Goal: Transaction & Acquisition: Purchase product/service

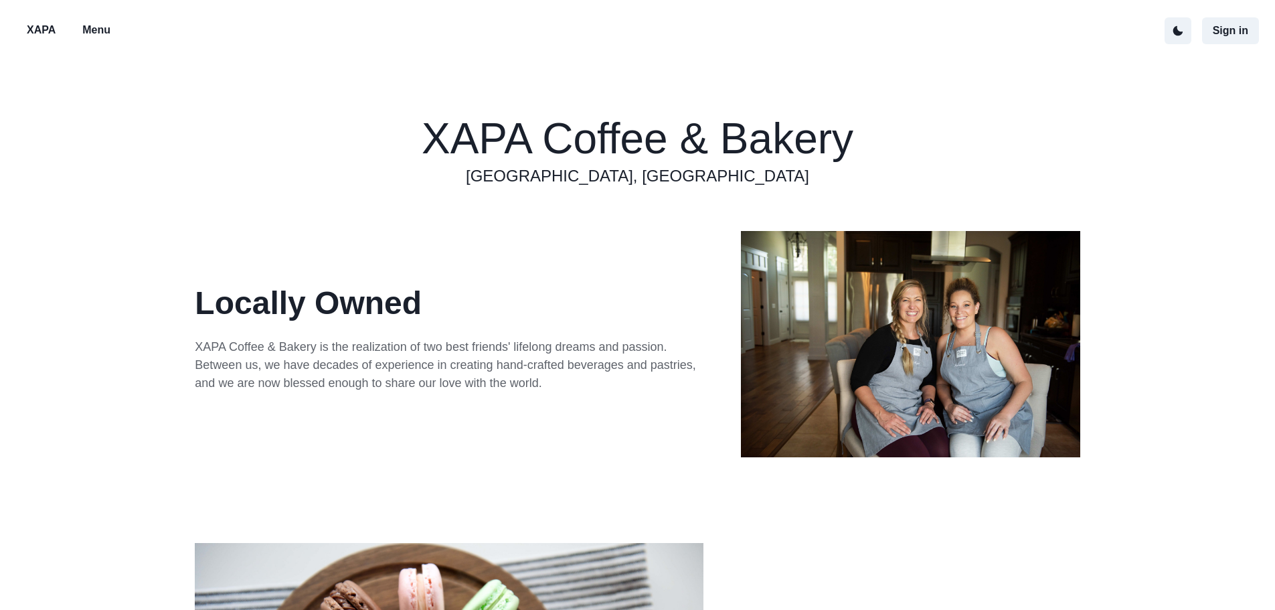
click at [91, 31] on p "Menu" at bounding box center [96, 30] width 28 height 16
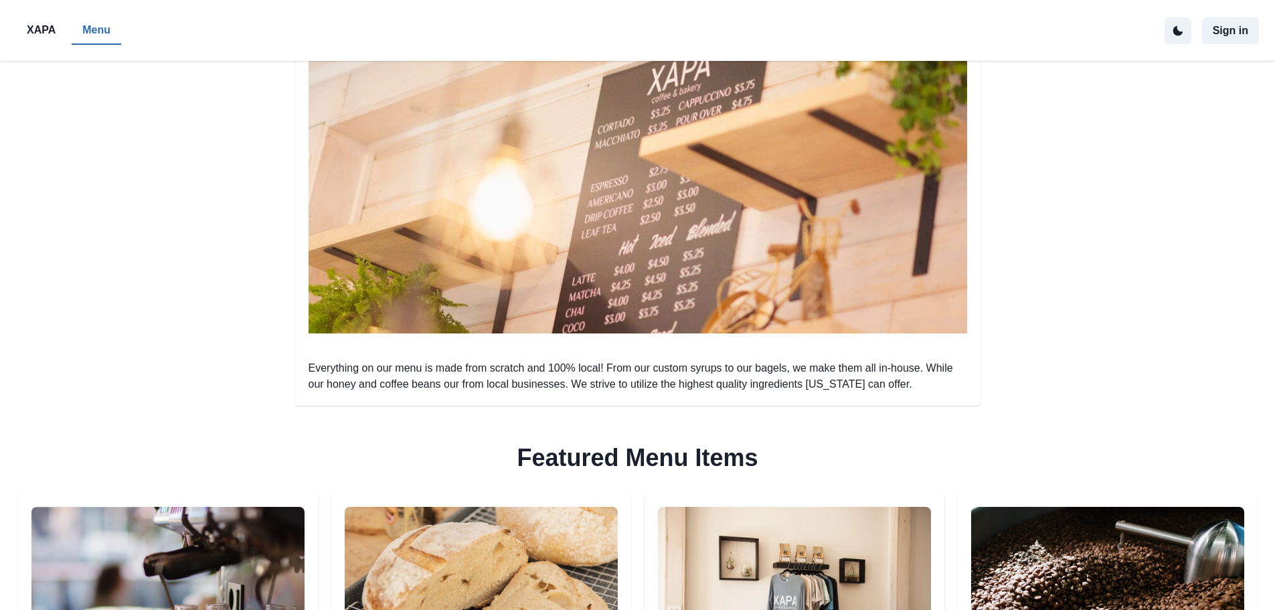
scroll to position [469, 0]
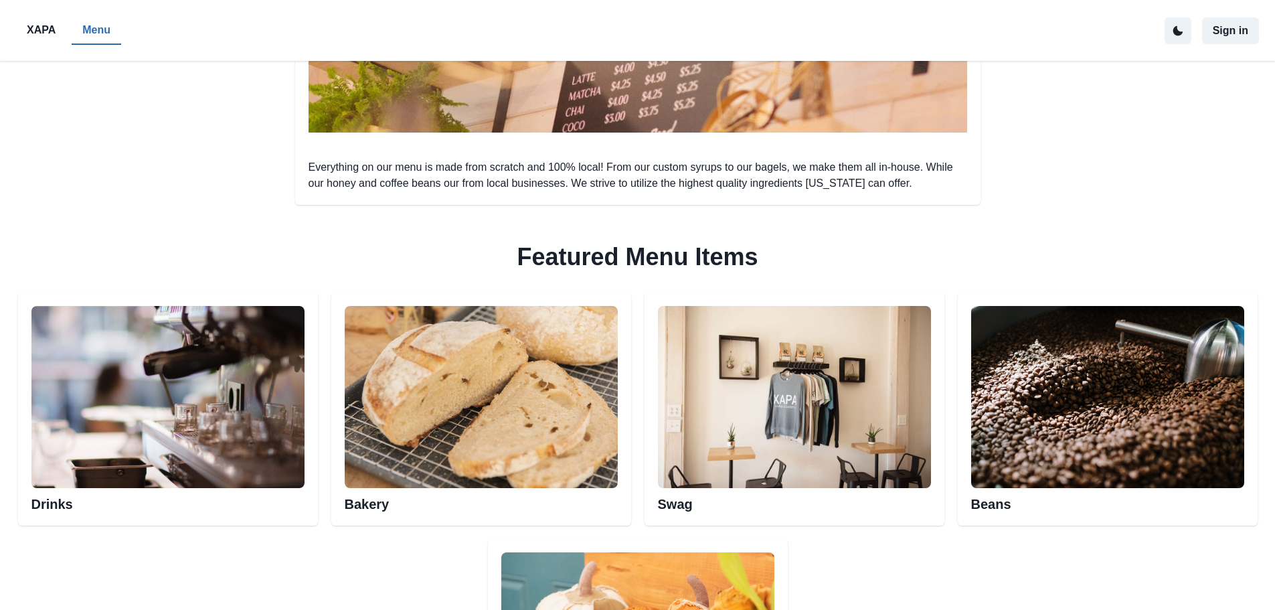
click at [495, 398] on img at bounding box center [481, 397] width 273 height 182
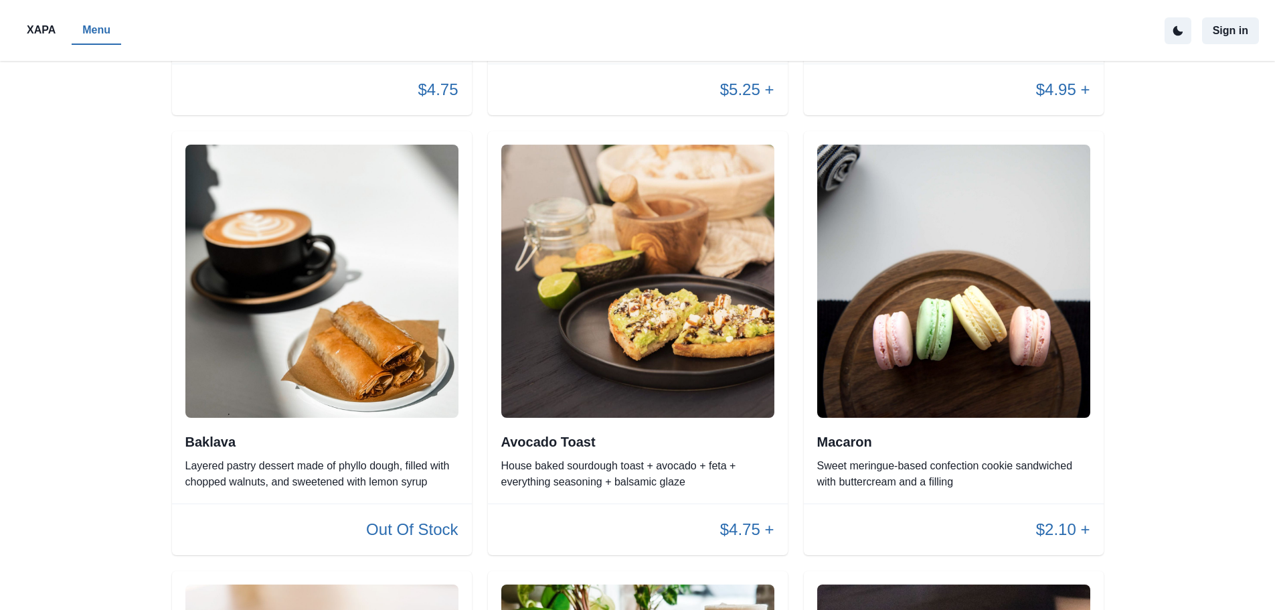
scroll to position [1473, 0]
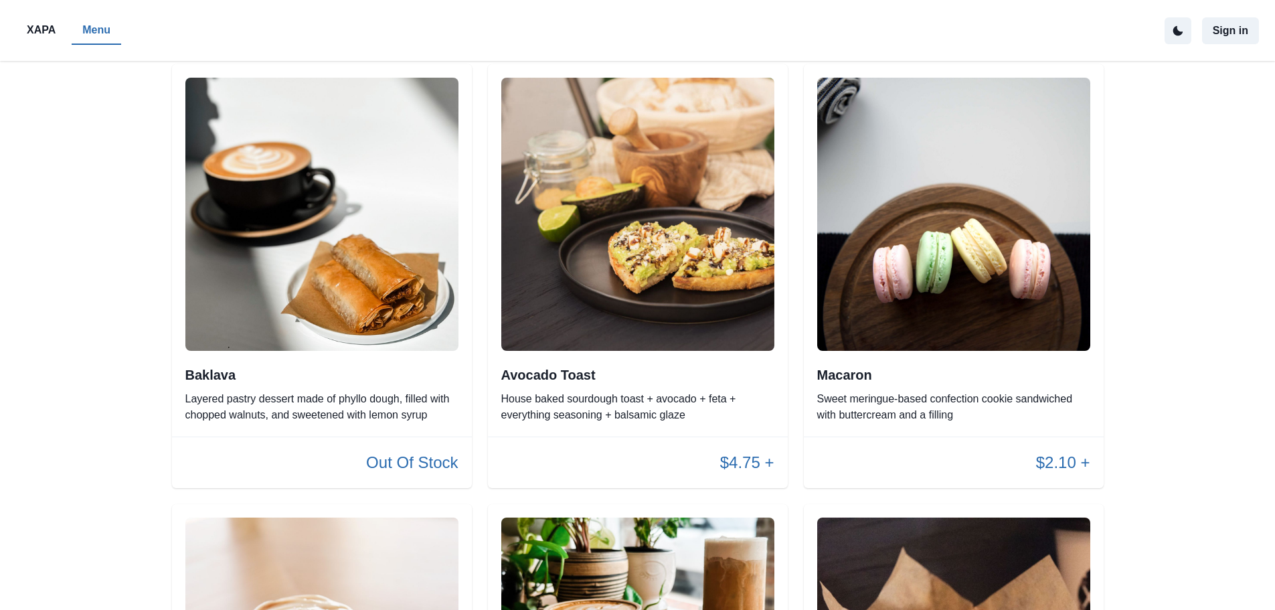
click at [853, 374] on h2 "Macaron" at bounding box center [953, 375] width 273 height 16
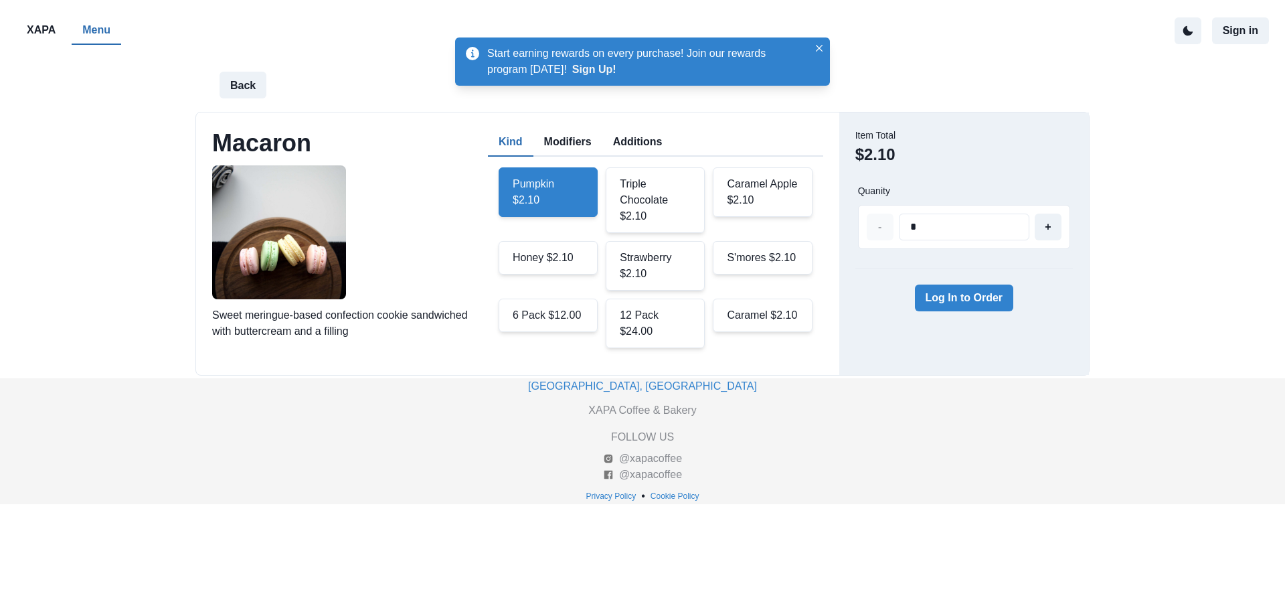
click at [657, 319] on div "12 Pack $24.00" at bounding box center [655, 324] width 99 height 50
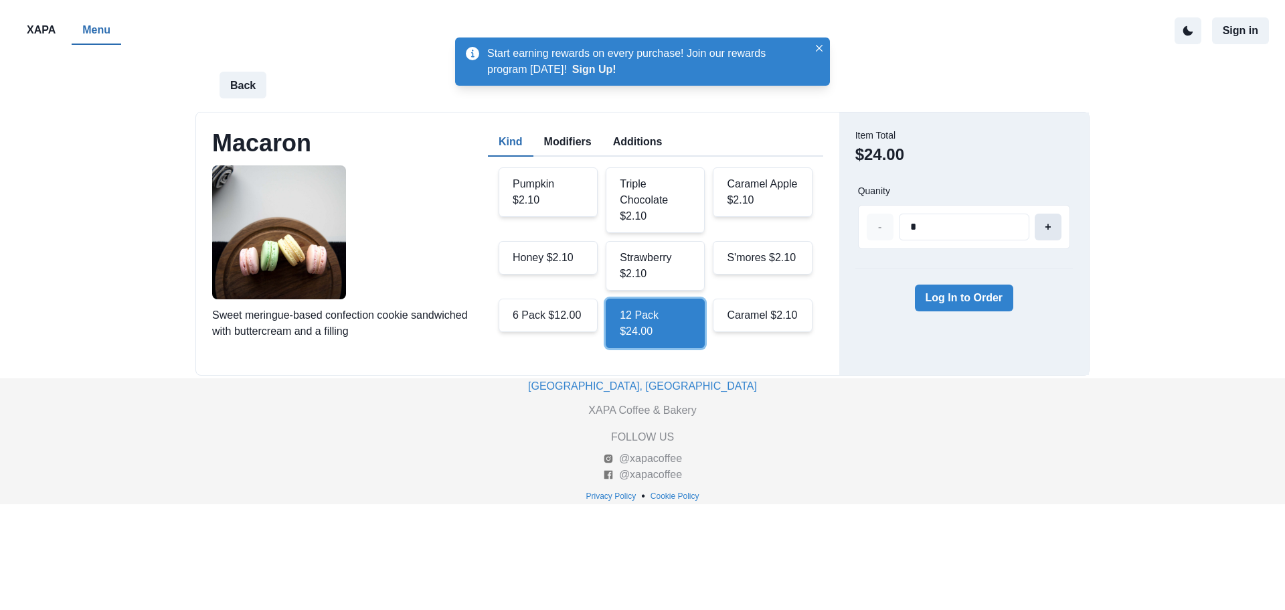
type input "*"
click at [1049, 229] on button "+" at bounding box center [1048, 227] width 27 height 27
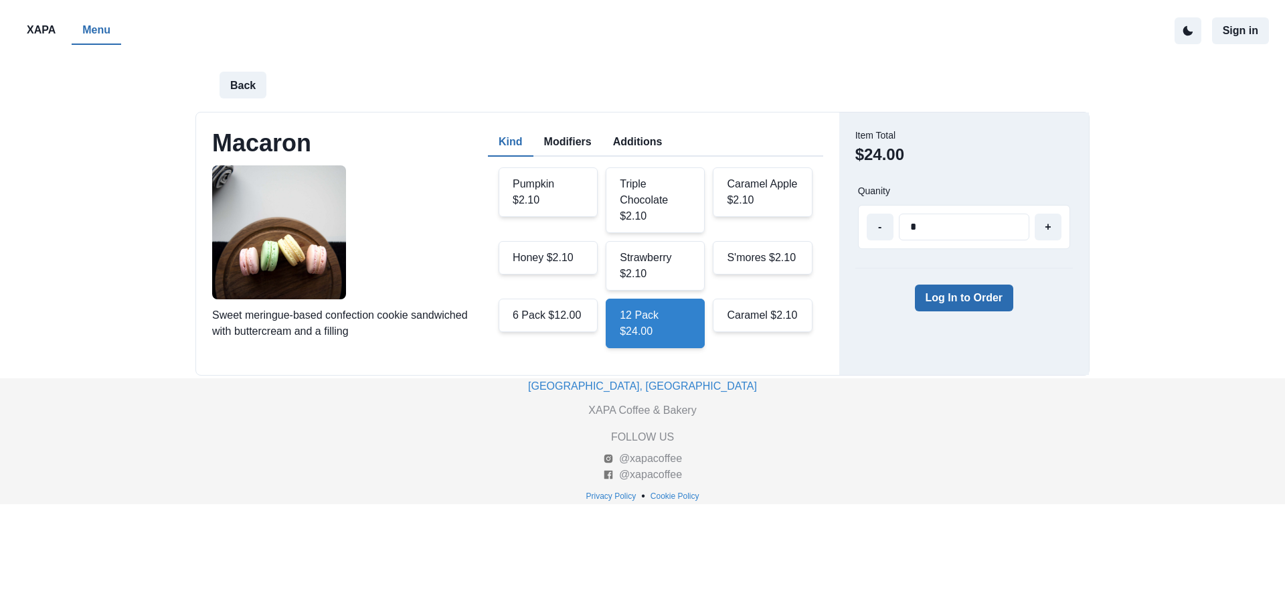
click at [972, 302] on button "Log In to Order" at bounding box center [964, 298] width 99 height 27
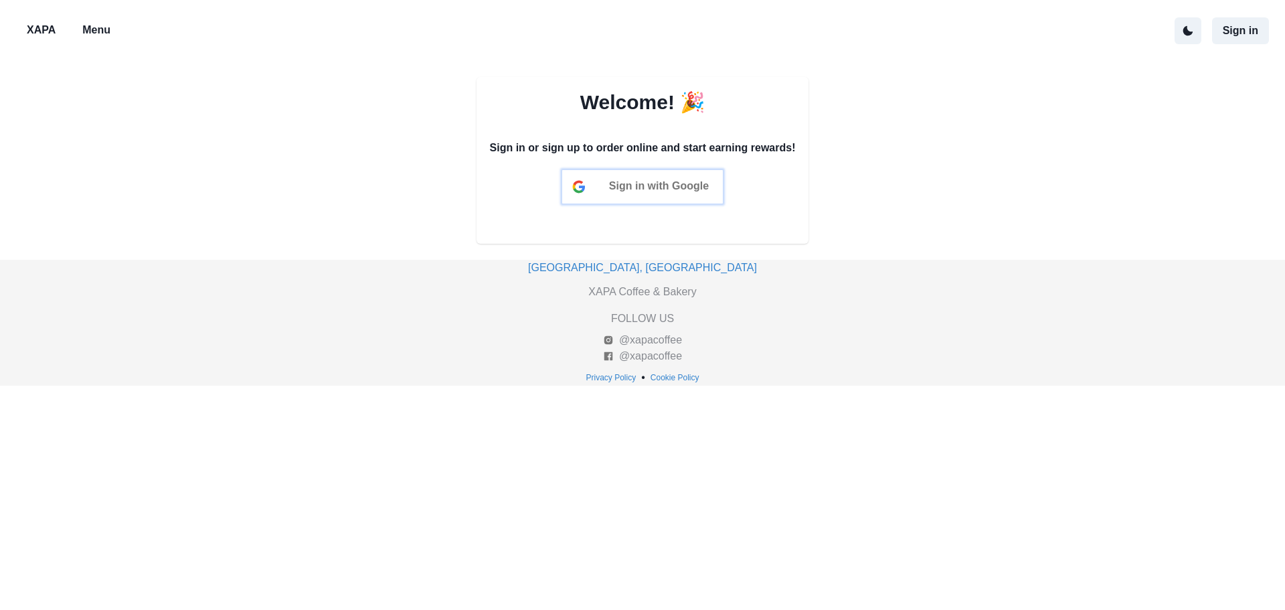
click at [676, 191] on span "Sign in with Google" at bounding box center [659, 185] width 100 height 11
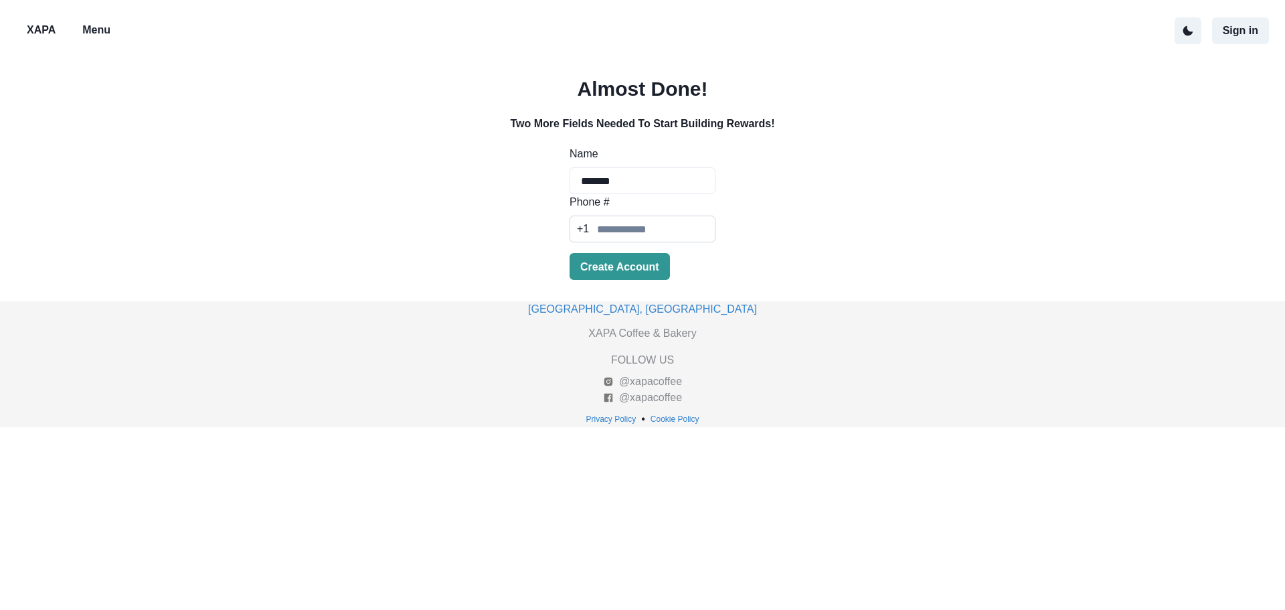
click at [639, 222] on input "Phone #" at bounding box center [643, 229] width 146 height 27
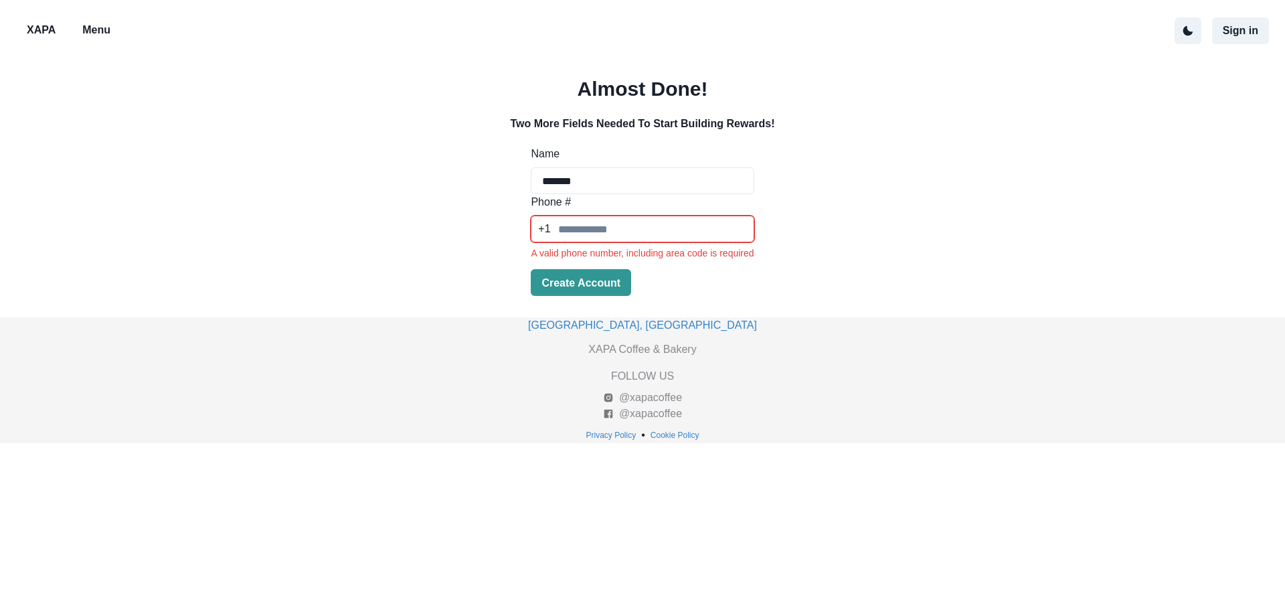
drag, startPoint x: 617, startPoint y: 179, endPoint x: 527, endPoint y: 185, distance: 90.5
click at [524, 184] on div "Almost Done! Two More Fields Needed To Start Building Rewards! Name ******* Pho…" at bounding box center [642, 189] width 1285 height 256
click at [554, 186] on input "**********" at bounding box center [642, 180] width 223 height 27
type input "**********"
click at [601, 224] on input "Phone #" at bounding box center [642, 229] width 223 height 27
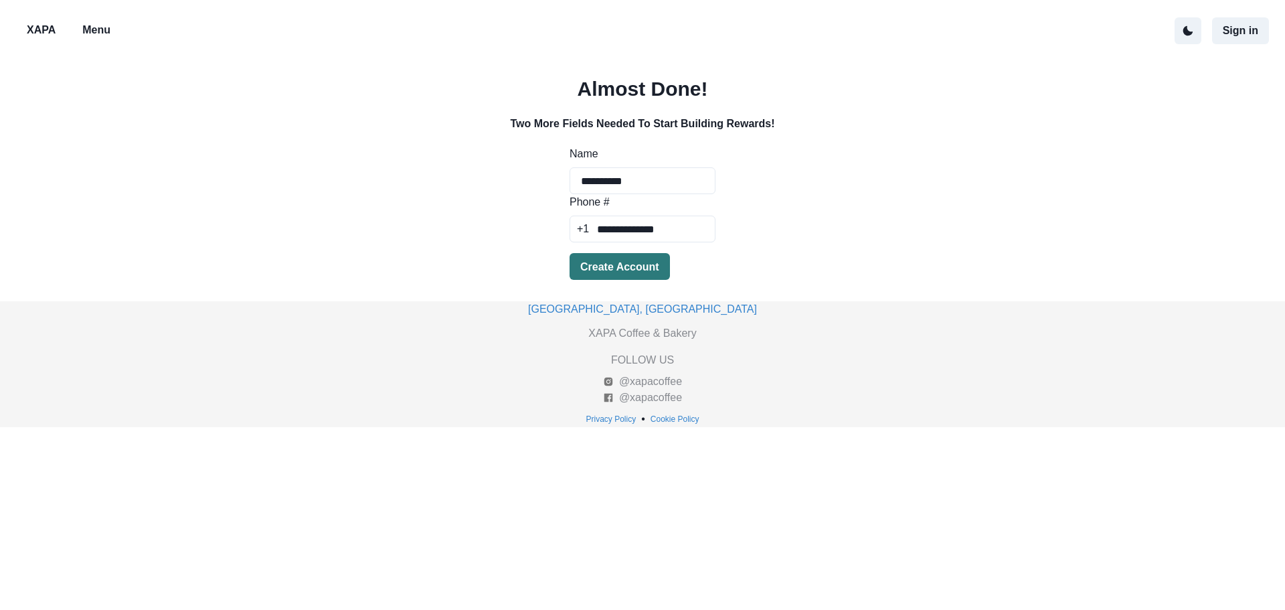
click at [595, 271] on button "Create Account" at bounding box center [620, 266] width 100 height 27
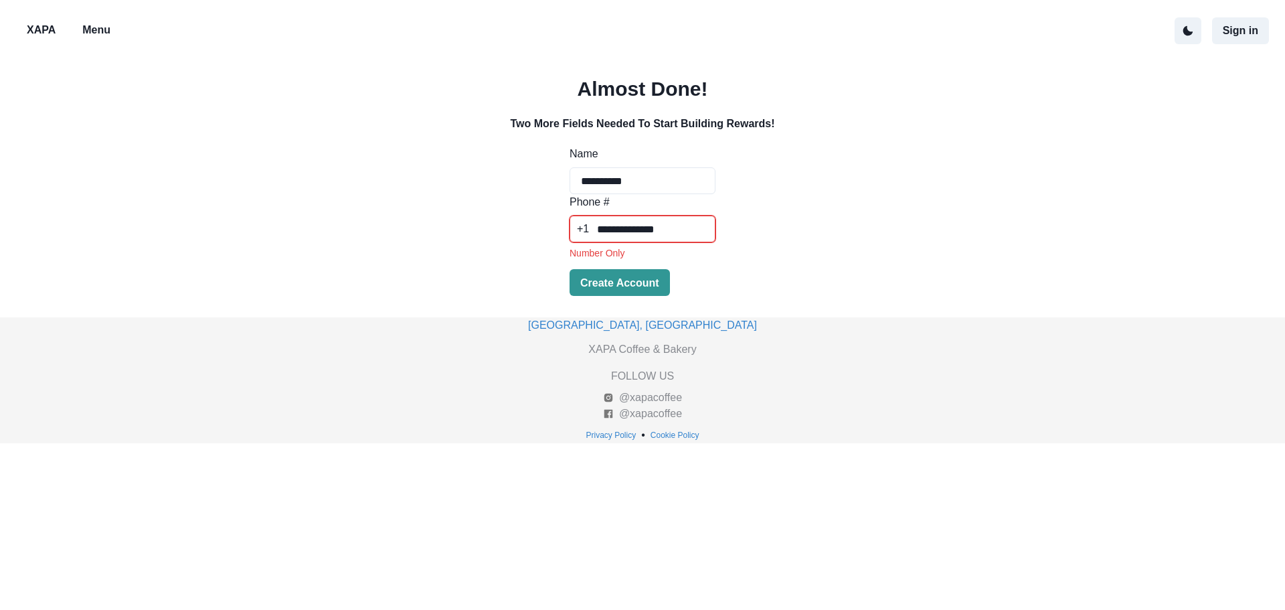
click at [617, 231] on input "**********" at bounding box center [643, 229] width 146 height 27
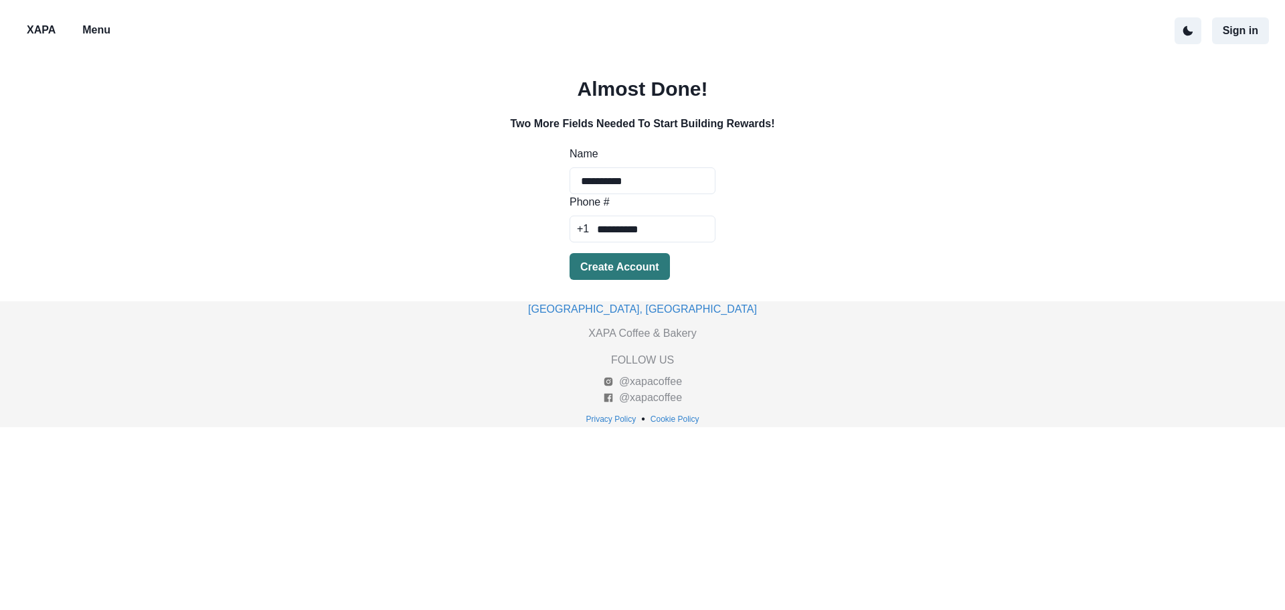
type input "**********"
click at [602, 265] on button "Create Account" at bounding box center [620, 266] width 100 height 27
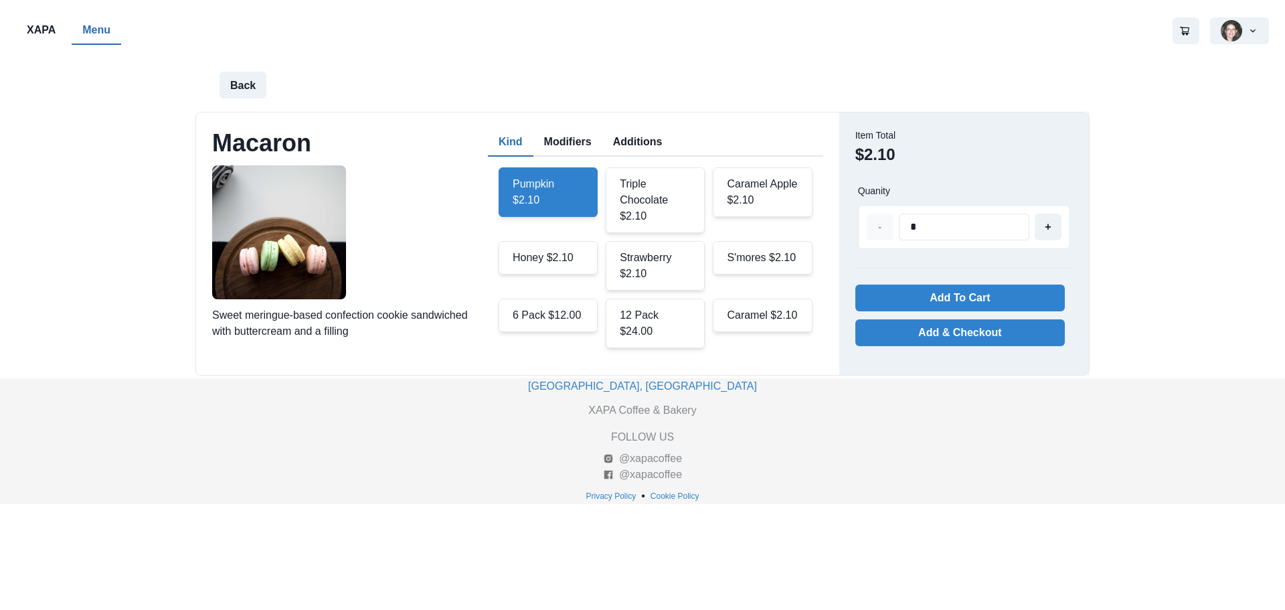
click at [643, 311] on div "12 Pack $24.00" at bounding box center [655, 324] width 99 height 50
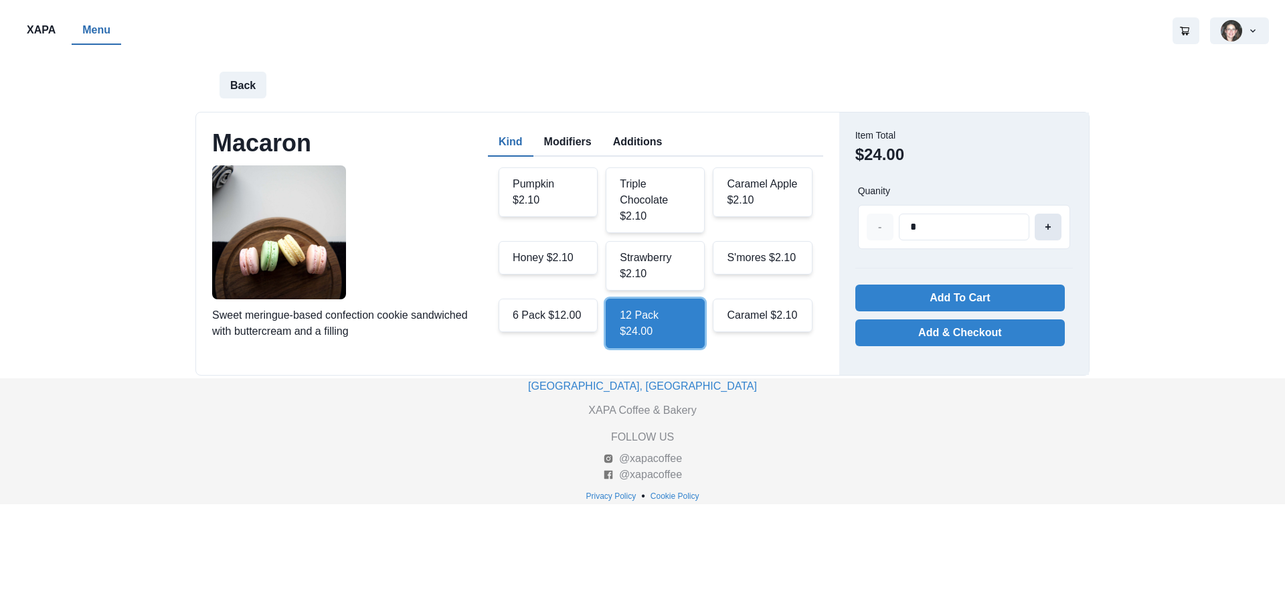
type input "*"
click at [1050, 224] on button "+" at bounding box center [1048, 227] width 27 height 27
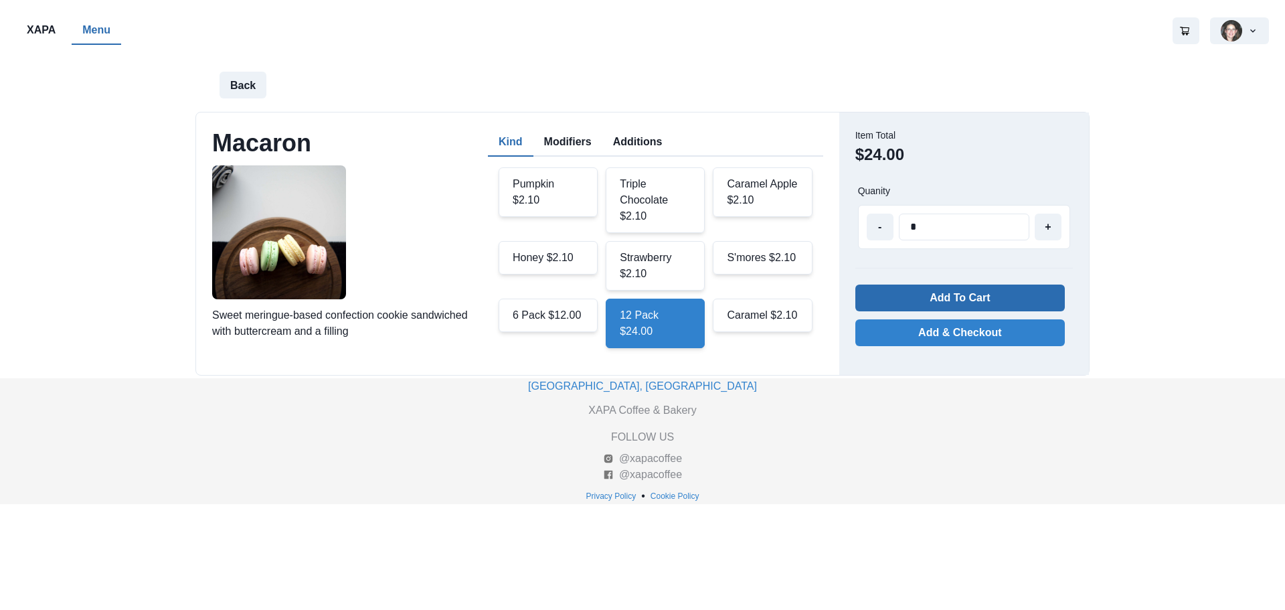
click at [969, 303] on button "Add To Cart" at bounding box center [961, 298] width 210 height 27
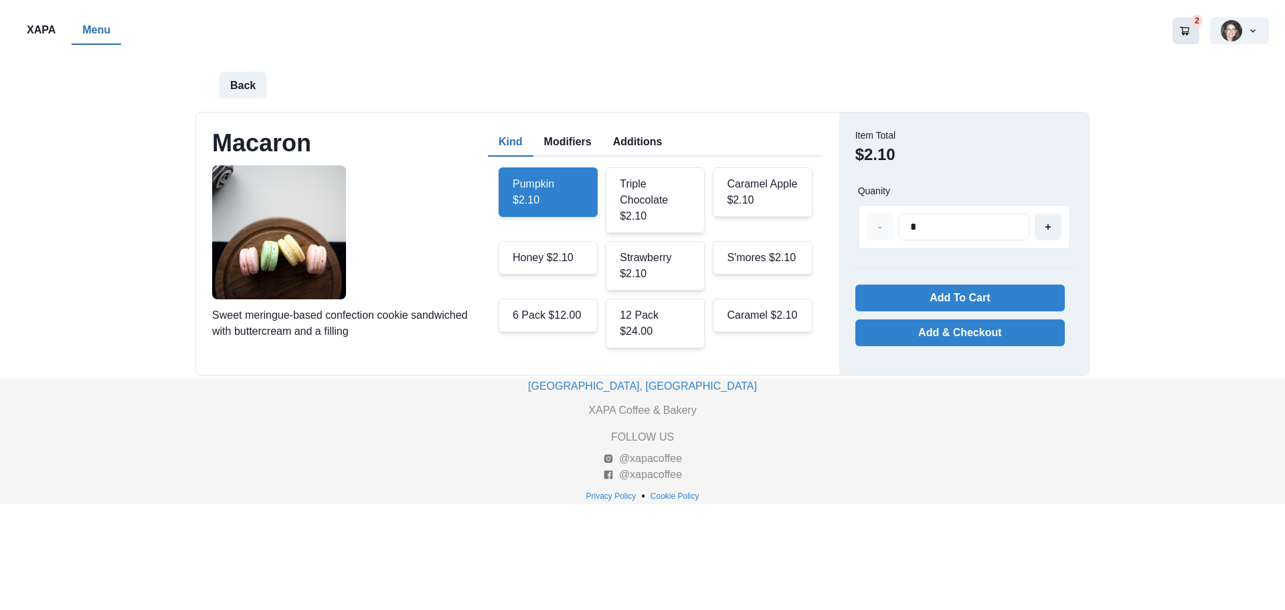
click at [1186, 33] on icon "Go to your shopping cart" at bounding box center [1185, 30] width 11 height 11
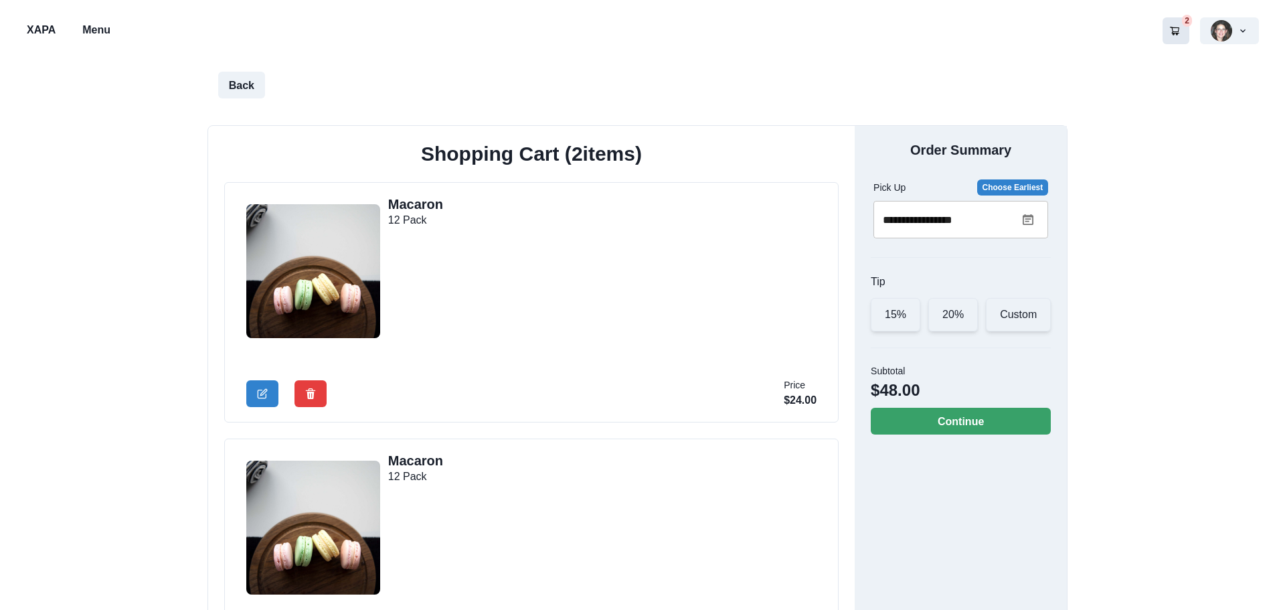
click at [1028, 222] on icon at bounding box center [1028, 219] width 11 height 11
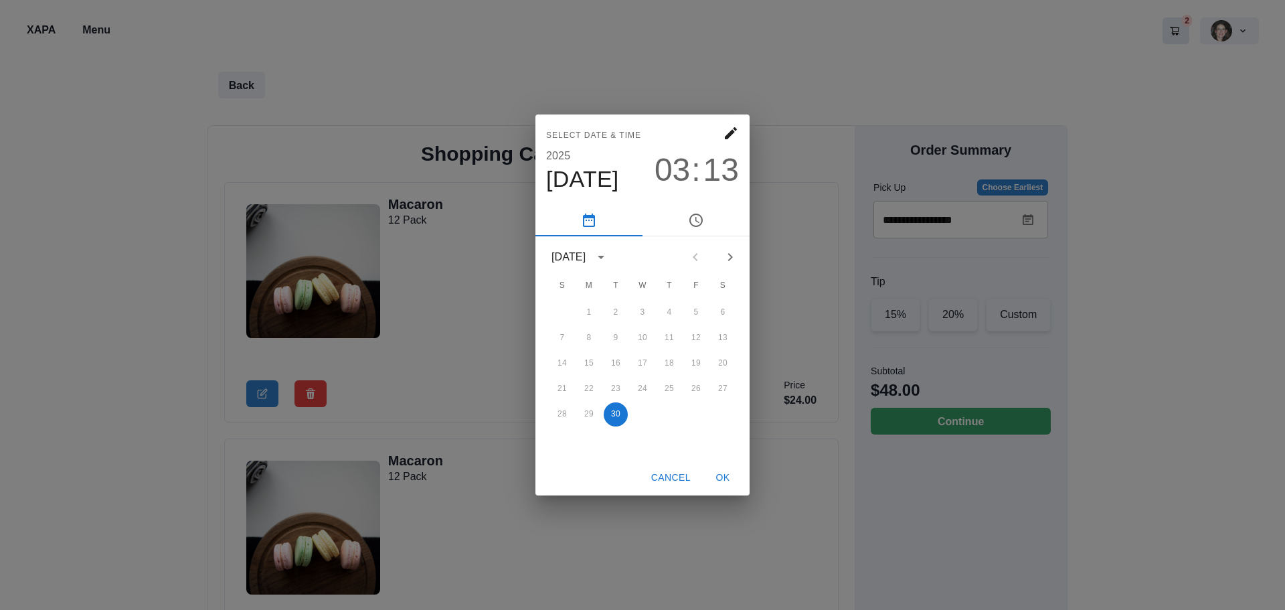
click at [728, 260] on icon "Next month" at bounding box center [730, 257] width 16 height 16
click at [560, 336] on button "5" at bounding box center [562, 338] width 24 height 24
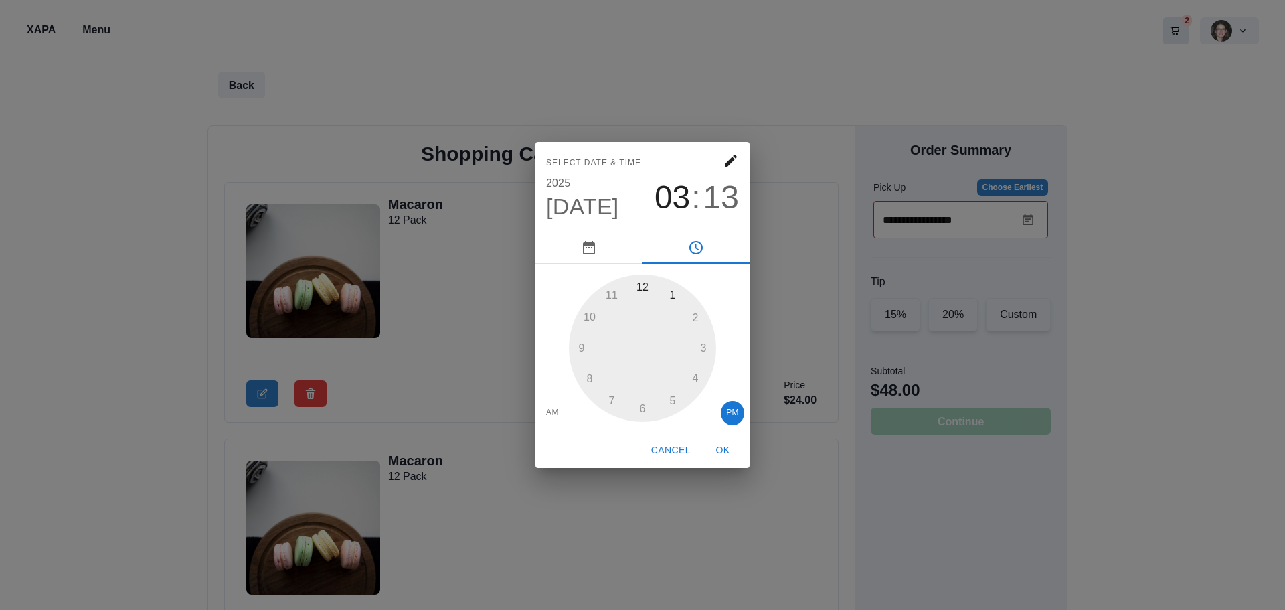
click at [644, 286] on div at bounding box center [642, 347] width 147 height 147
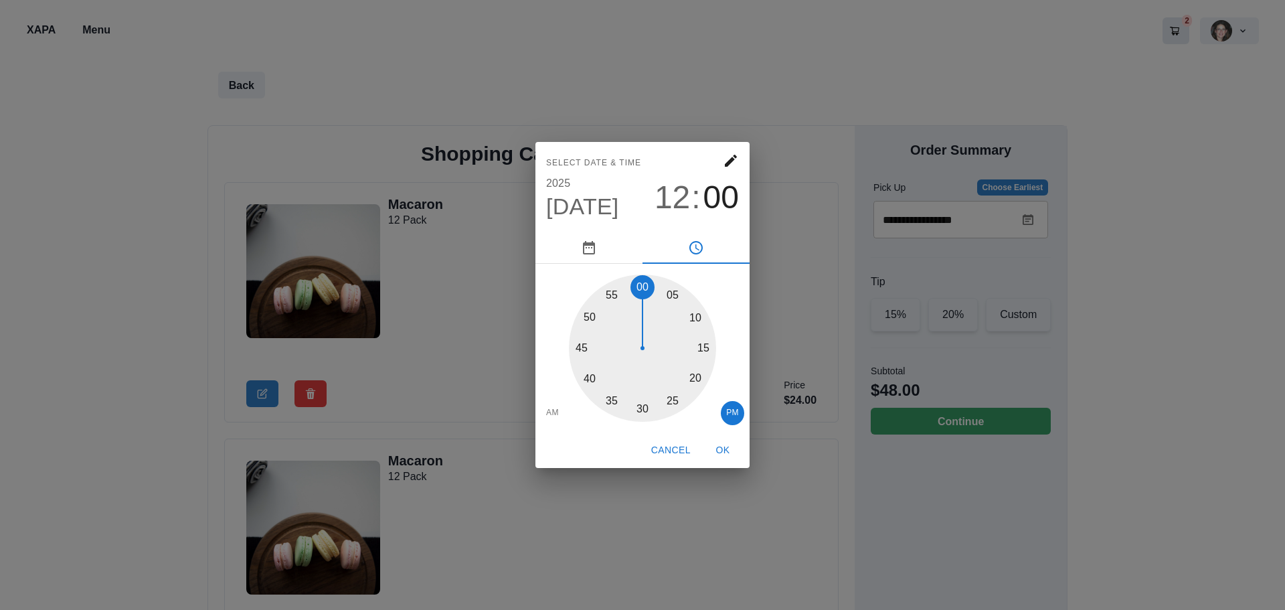
drag, startPoint x: 702, startPoint y: 334, endPoint x: 643, endPoint y: 291, distance: 73.8
click at [643, 291] on div at bounding box center [642, 347] width 147 height 147
type input "**********"
click at [728, 448] on button "OK" at bounding box center [723, 450] width 43 height 25
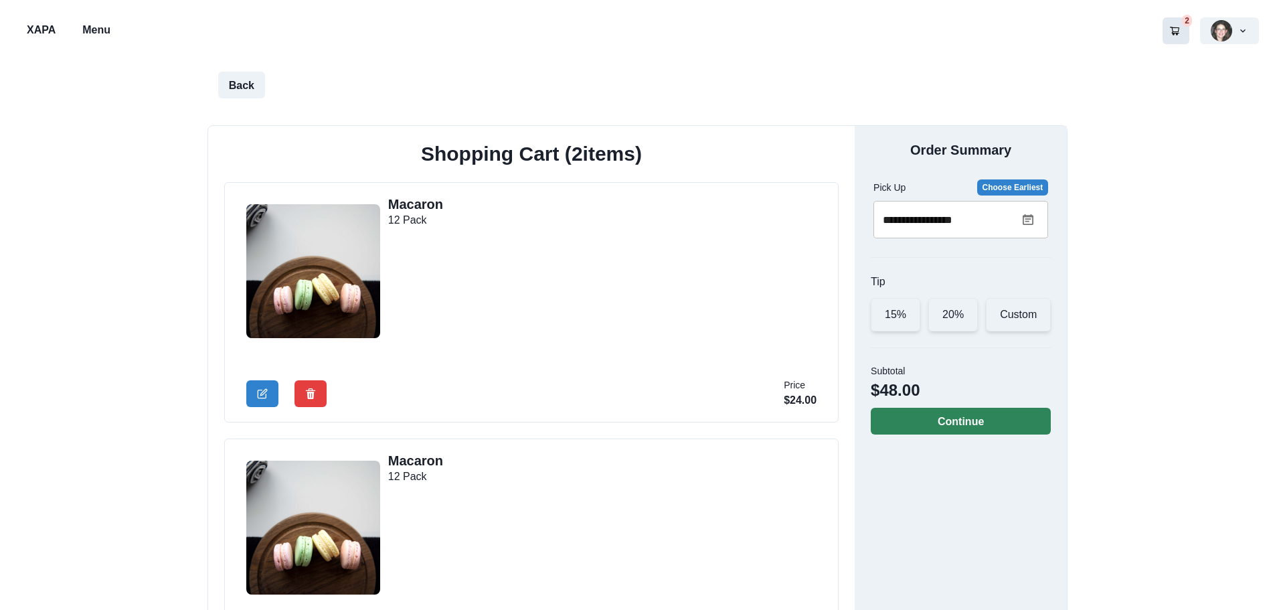
click at [969, 426] on button "Continue" at bounding box center [961, 421] width 180 height 27
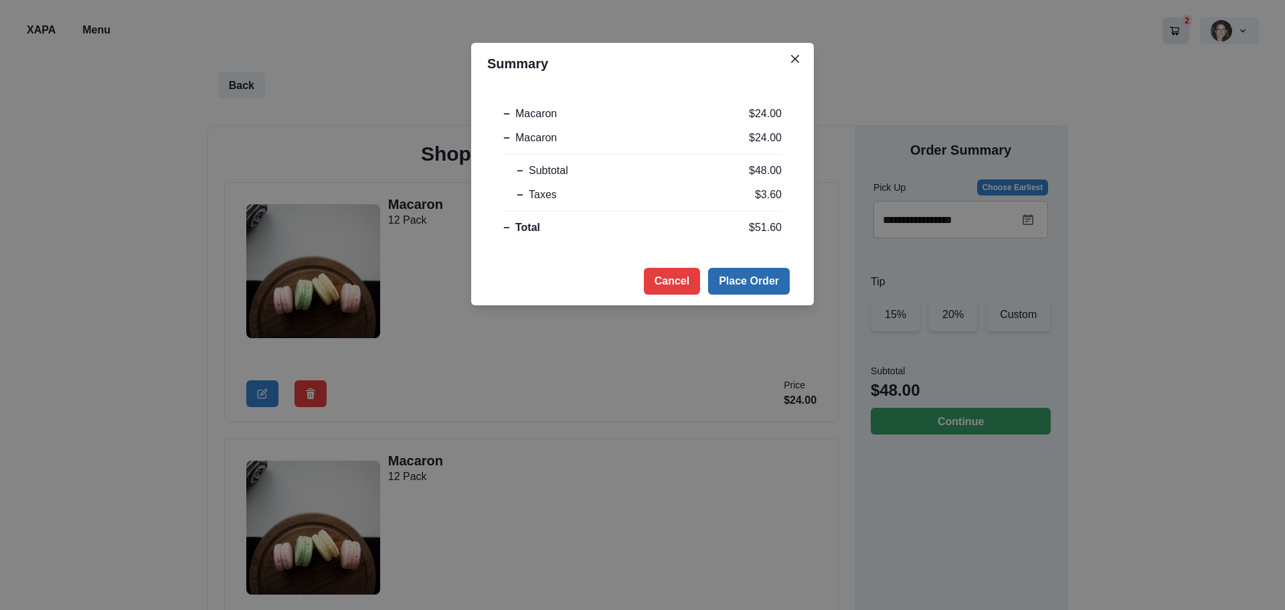
click at [736, 277] on button "Place Order" at bounding box center [749, 281] width 82 height 27
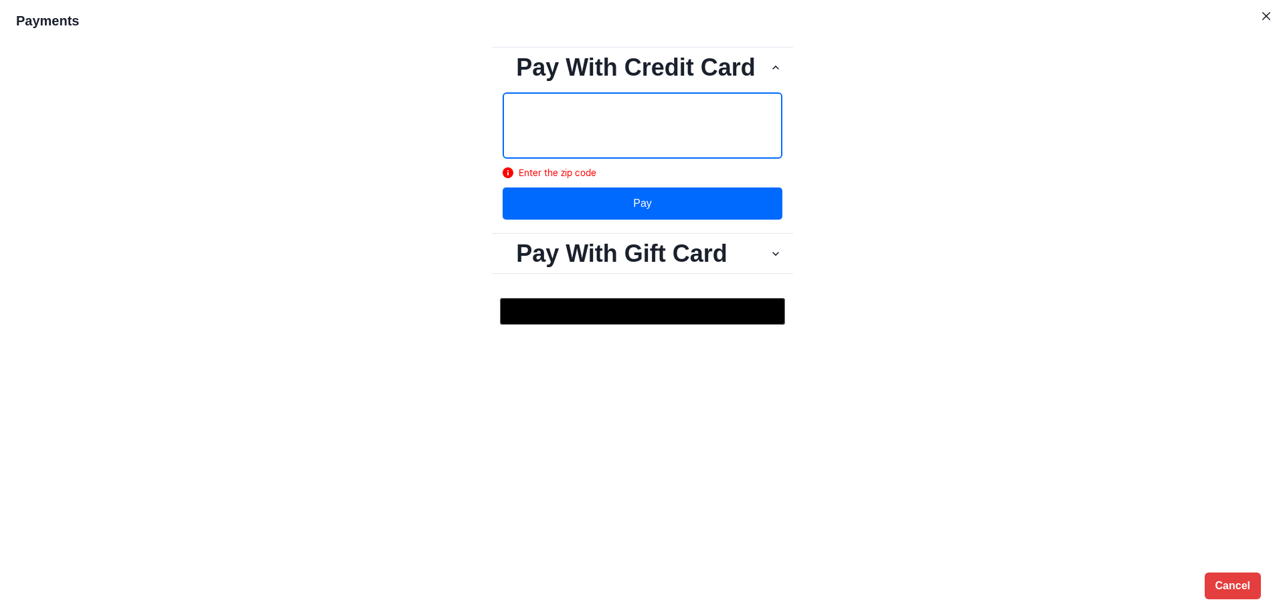
click at [651, 206] on button "Pay" at bounding box center [643, 203] width 280 height 32
